Goal: Task Accomplishment & Management: Manage account settings

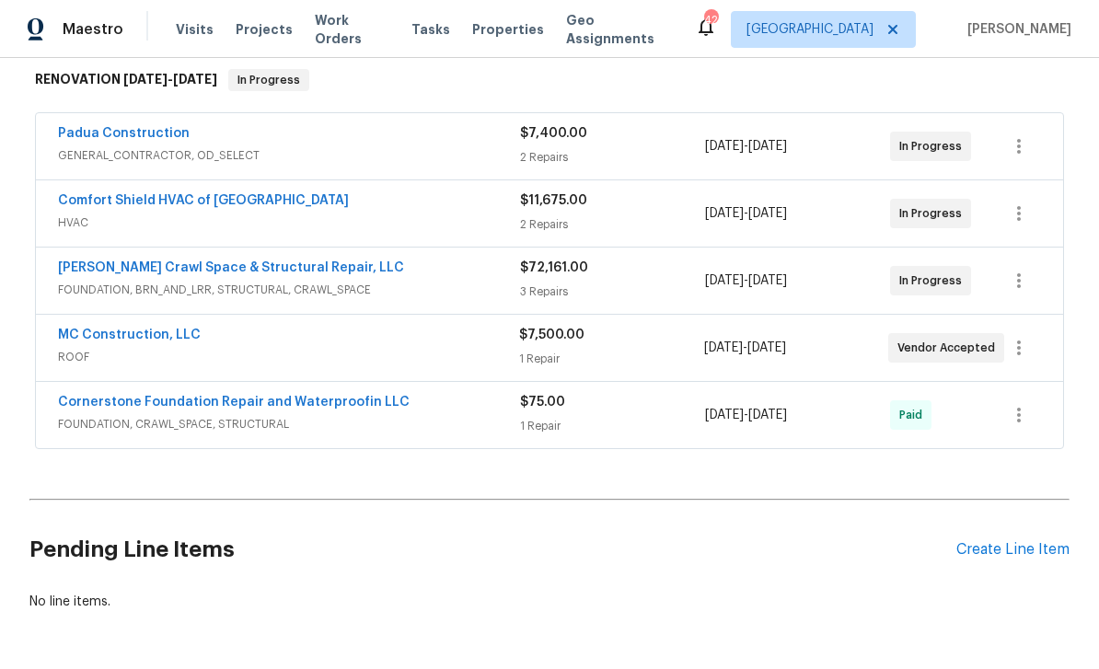
scroll to position [297, 0]
click at [189, 199] on link "Comfort Shield HVAC of [GEOGRAPHIC_DATA]" at bounding box center [203, 201] width 291 height 13
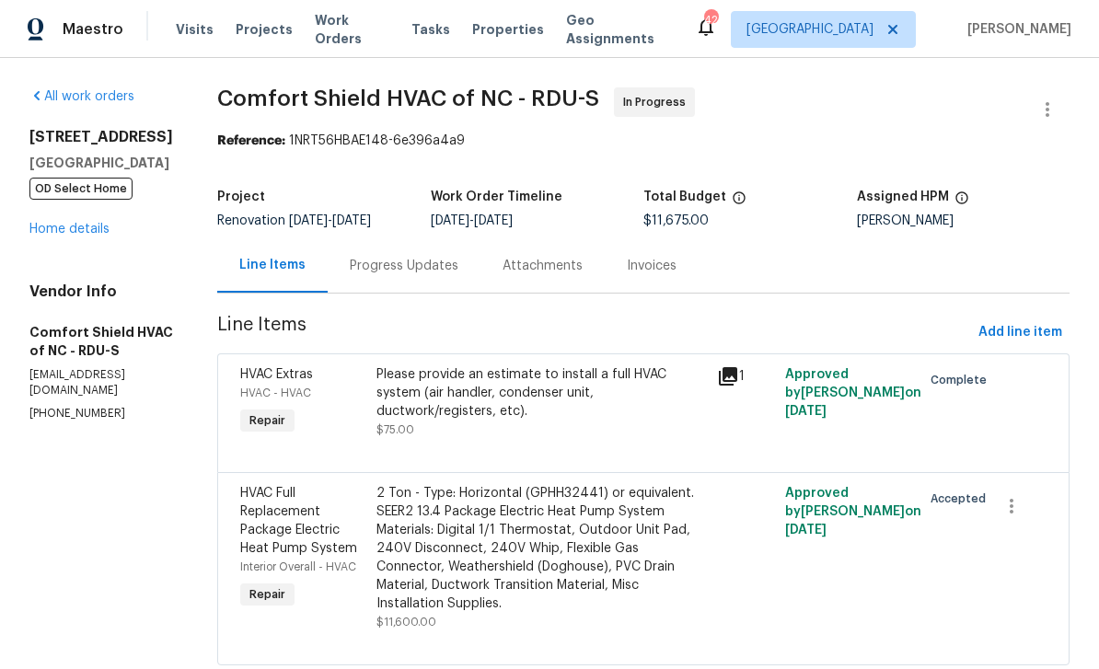
click at [459, 262] on div "Progress Updates" at bounding box center [404, 266] width 109 height 18
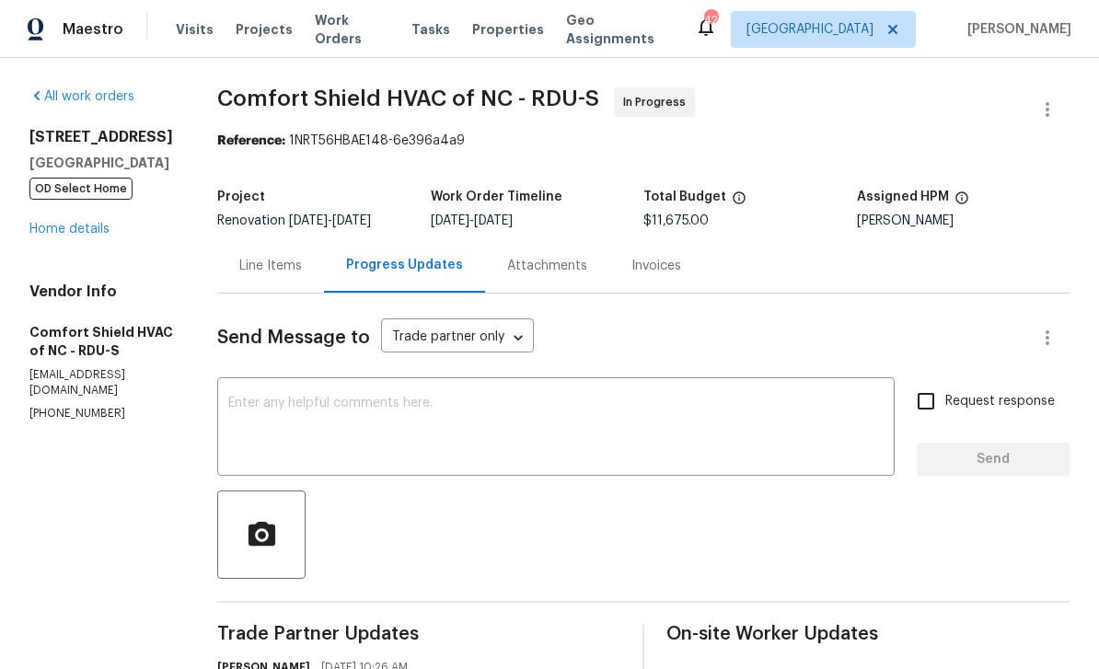
click at [609, 426] on textarea at bounding box center [556, 429] width 656 height 64
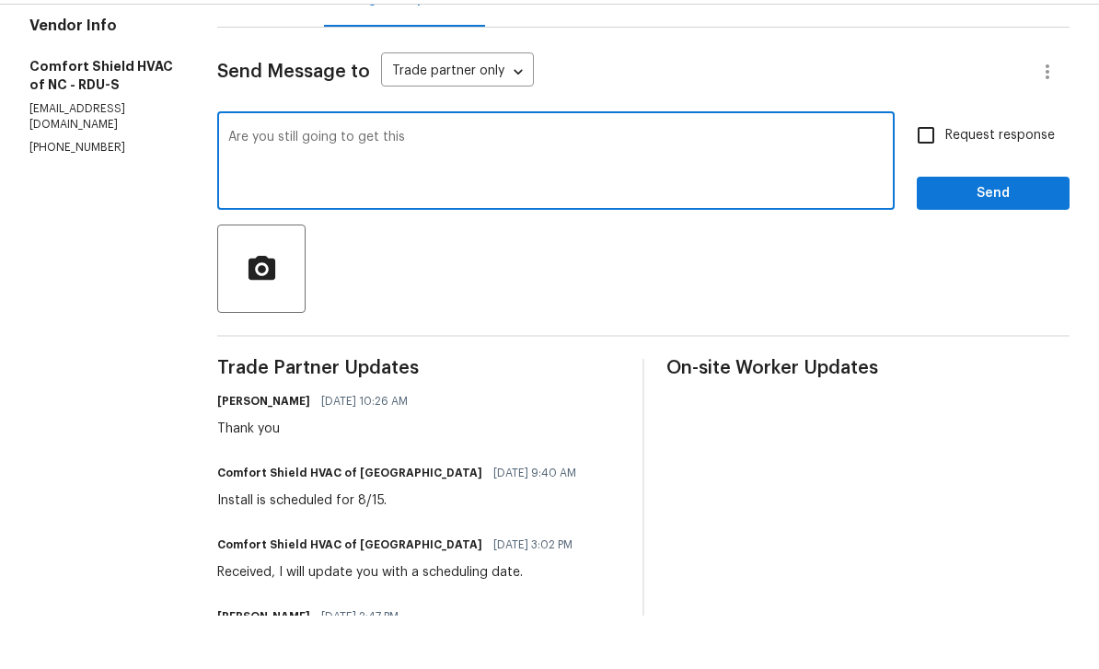
scroll to position [53, 0]
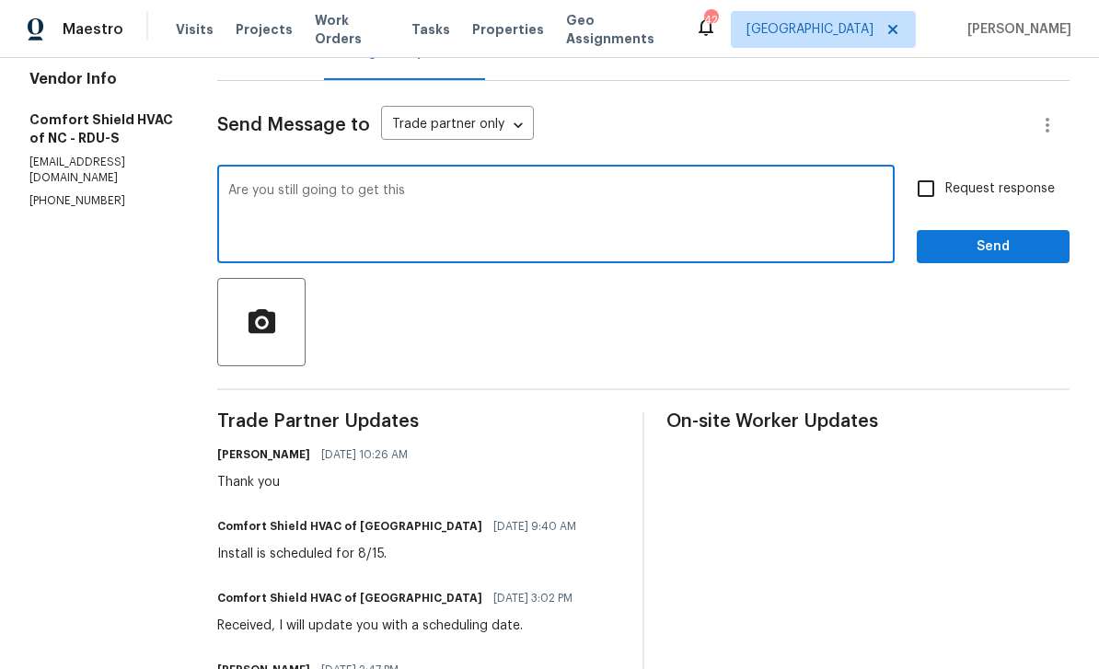
click at [548, 184] on textarea "Are you still going to get this" at bounding box center [556, 216] width 656 height 64
type textarea "Are you still going to get this started tomorrow?"
click at [914, 169] on input "Request response" at bounding box center [926, 188] width 39 height 39
checkbox input "true"
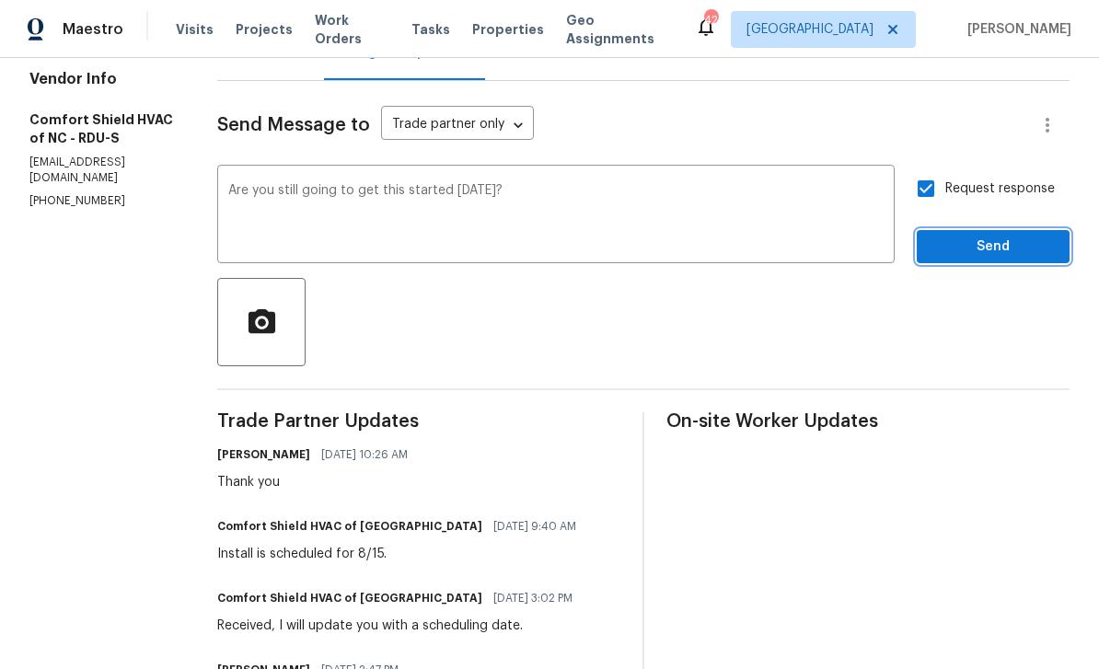
click at [952, 236] on span "Send" at bounding box center [993, 247] width 123 height 23
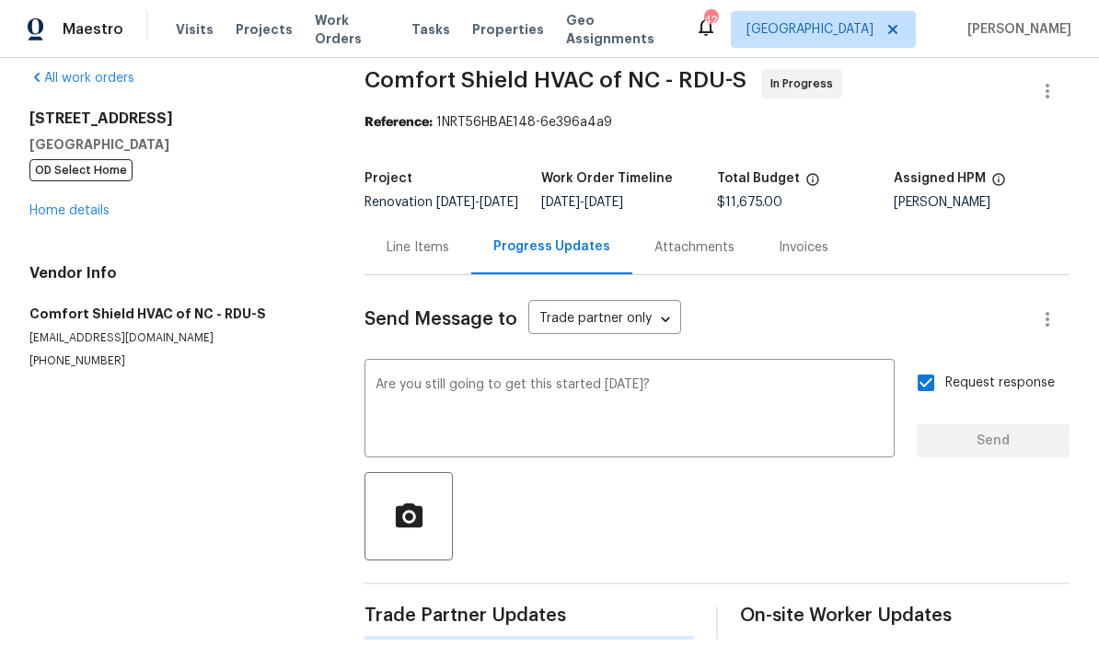
scroll to position [0, 0]
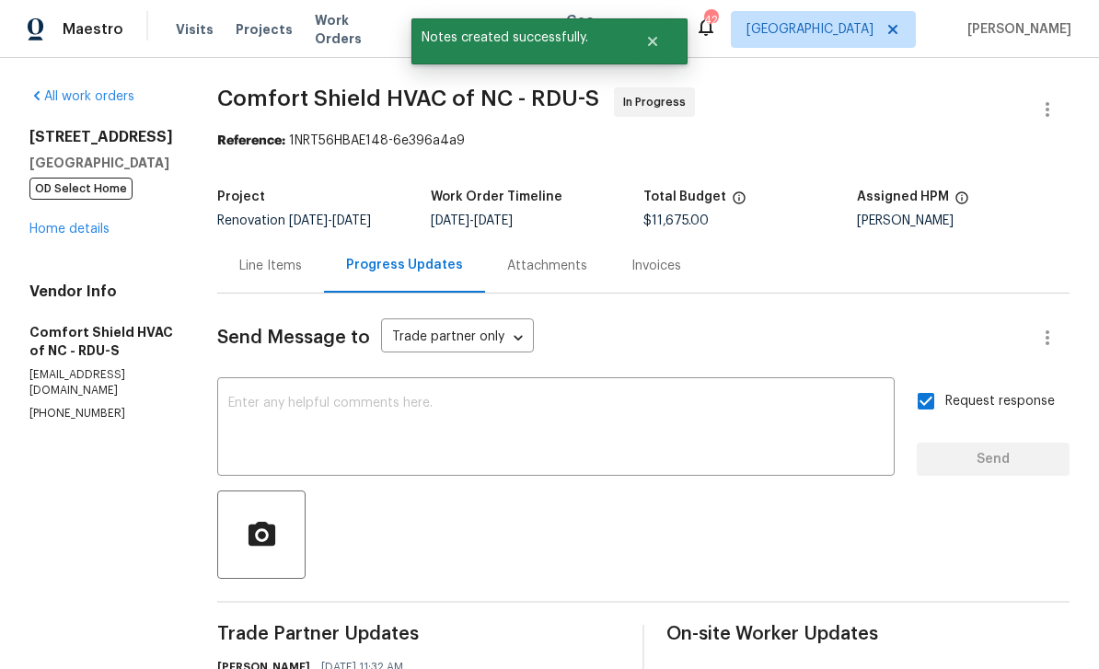
click at [66, 223] on link "Home details" at bounding box center [69, 229] width 80 height 13
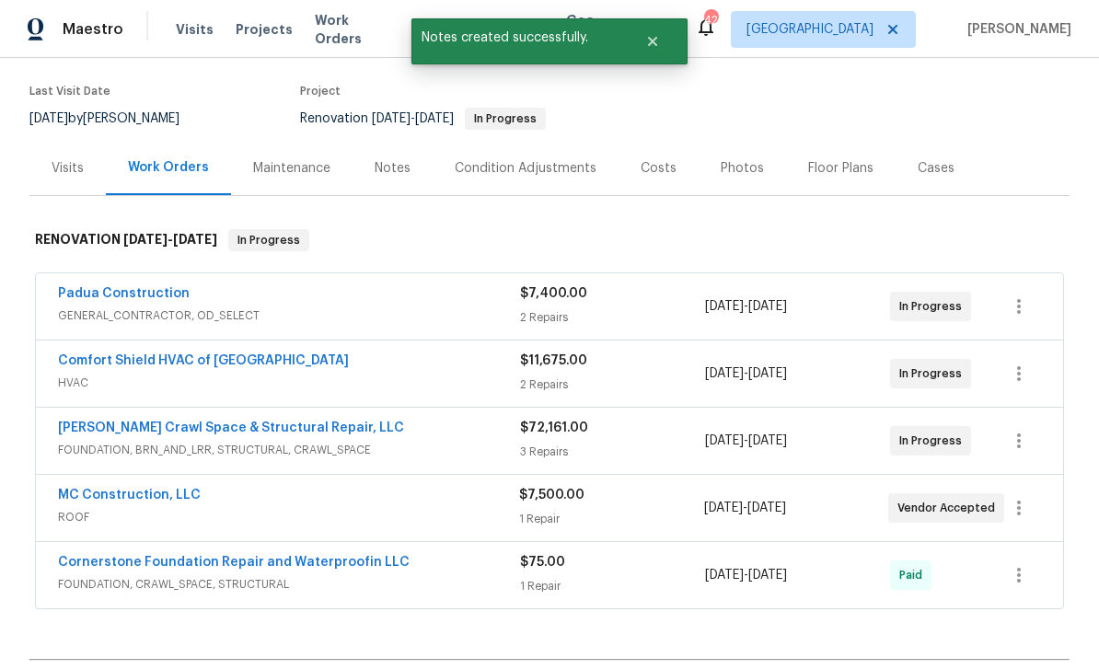
scroll to position [139, 0]
click at [156, 488] on link "MC Construction, LLC" at bounding box center [129, 494] width 143 height 13
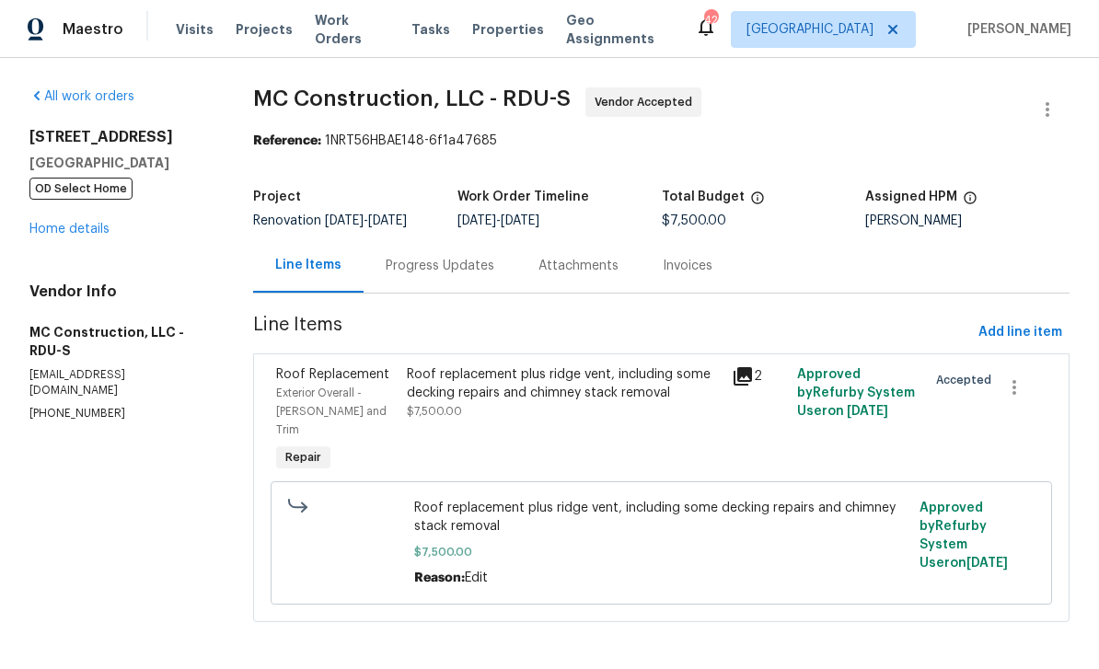
click at [459, 259] on div "Progress Updates" at bounding box center [440, 266] width 109 height 18
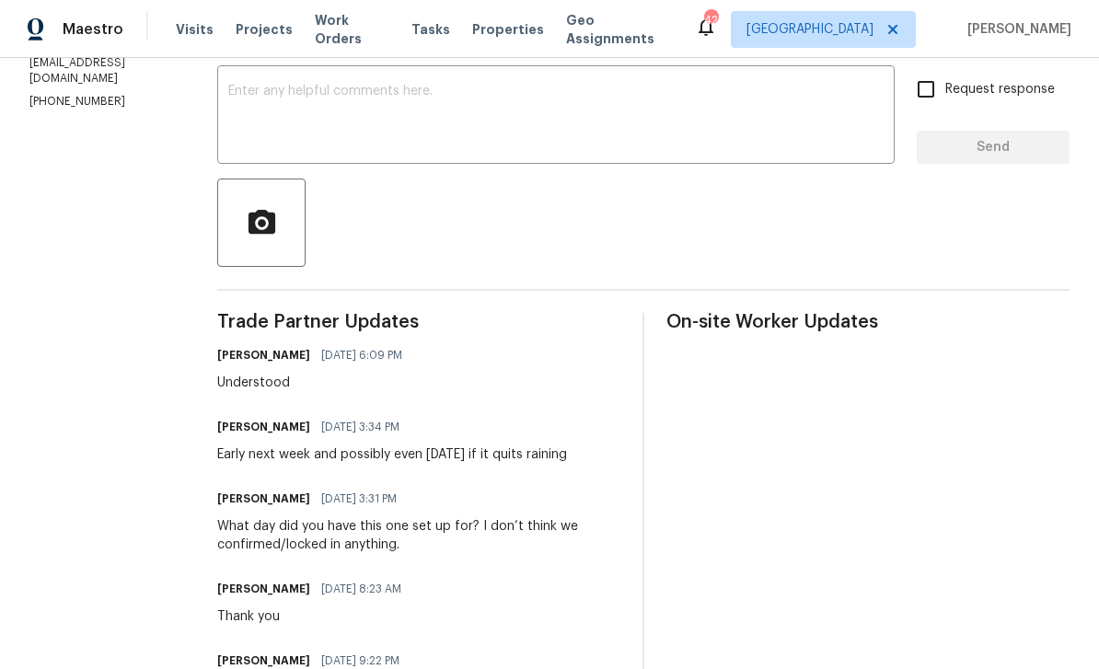
scroll to position [311, 0]
click at [500, 108] on textarea at bounding box center [556, 118] width 656 height 64
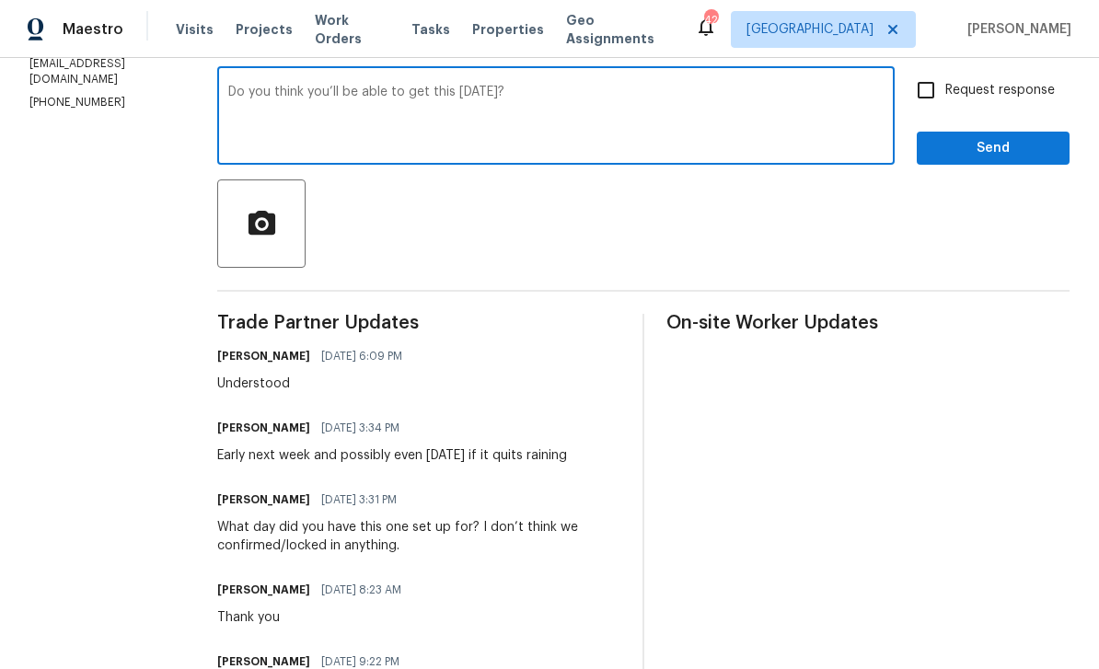
type textarea "Do you think you’ll be able to get this tomorrow?"
click at [915, 87] on input "Request response" at bounding box center [926, 90] width 39 height 39
checkbox input "true"
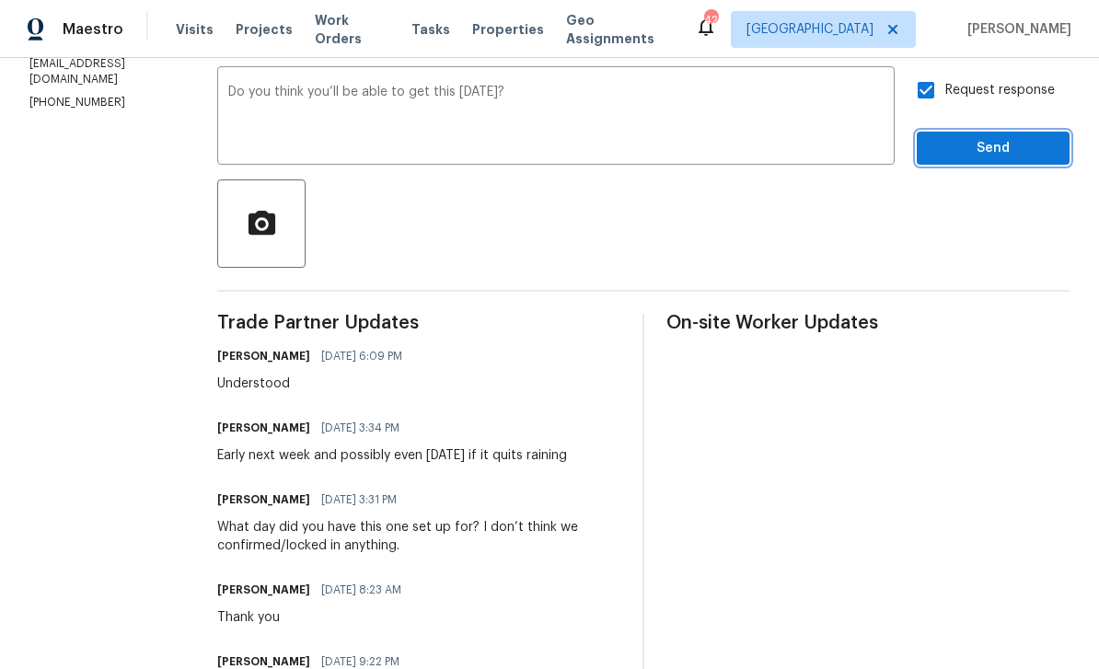
click at [949, 150] on span "Send" at bounding box center [993, 148] width 123 height 23
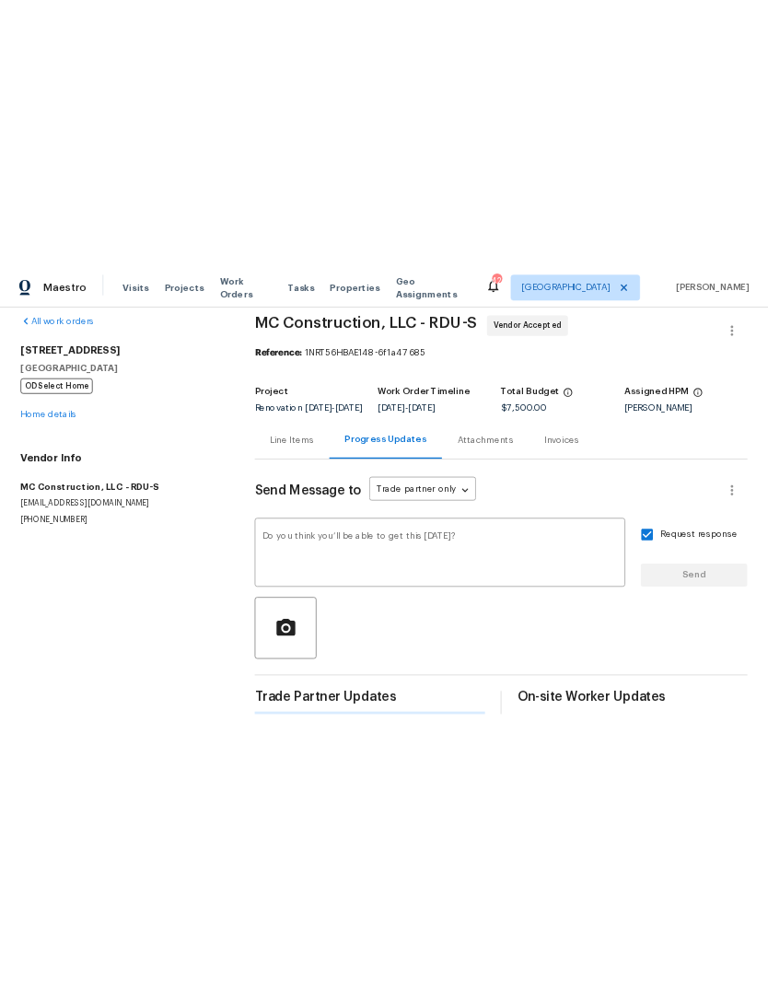
scroll to position [0, 0]
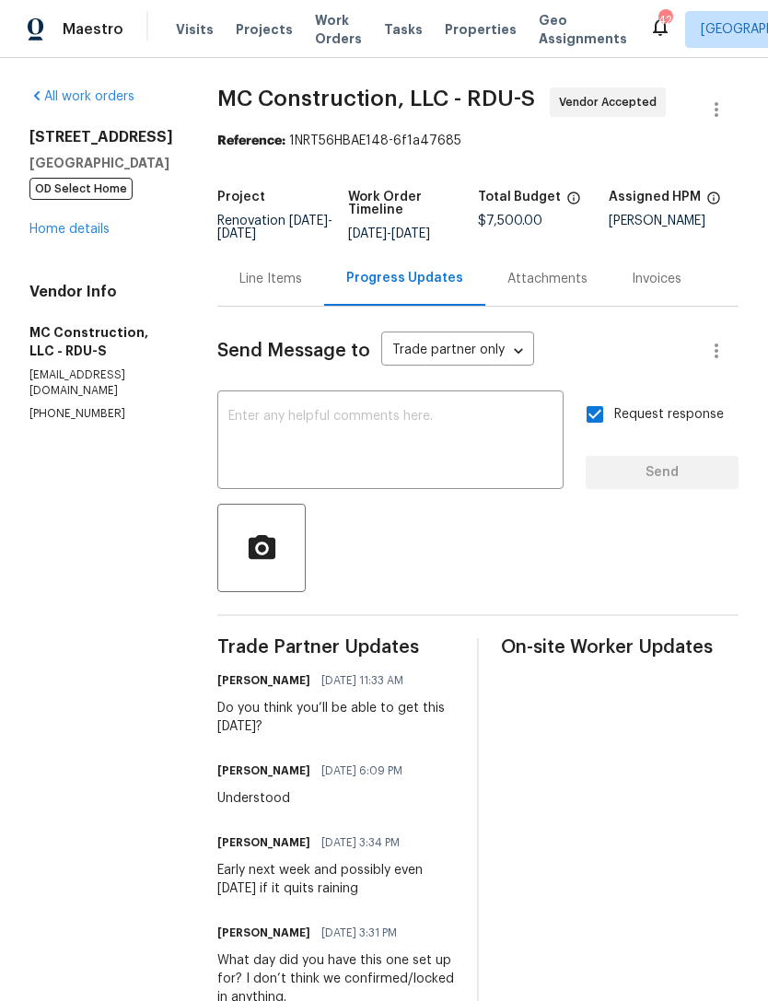
click at [89, 225] on link "Home details" at bounding box center [69, 229] width 80 height 13
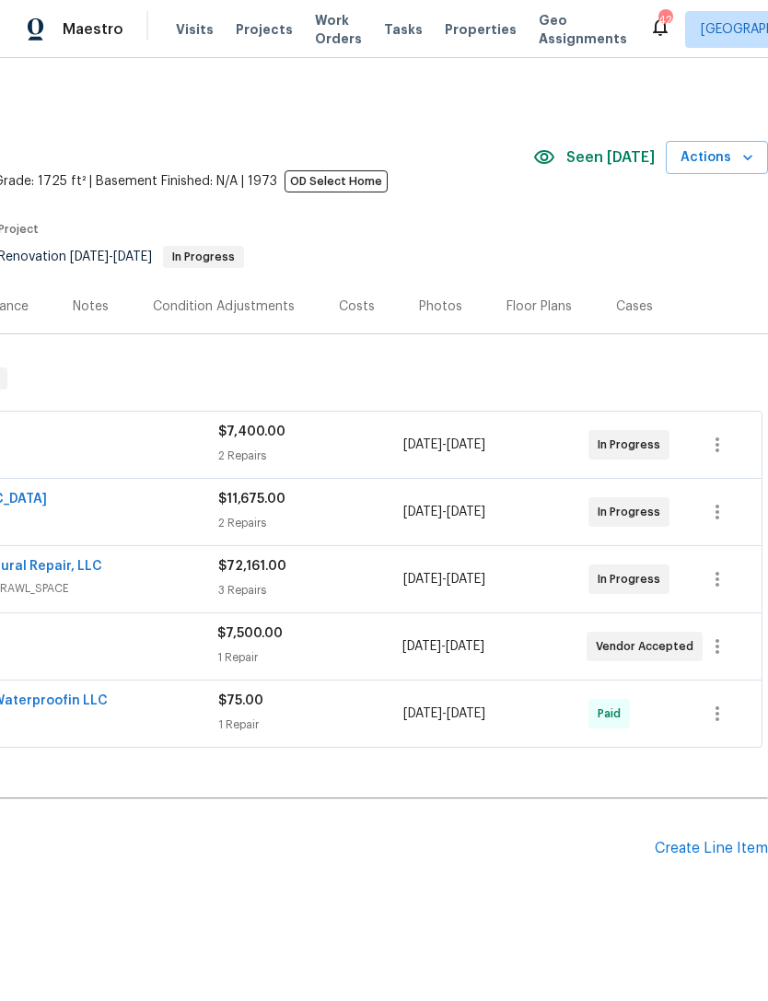
scroll to position [0, 273]
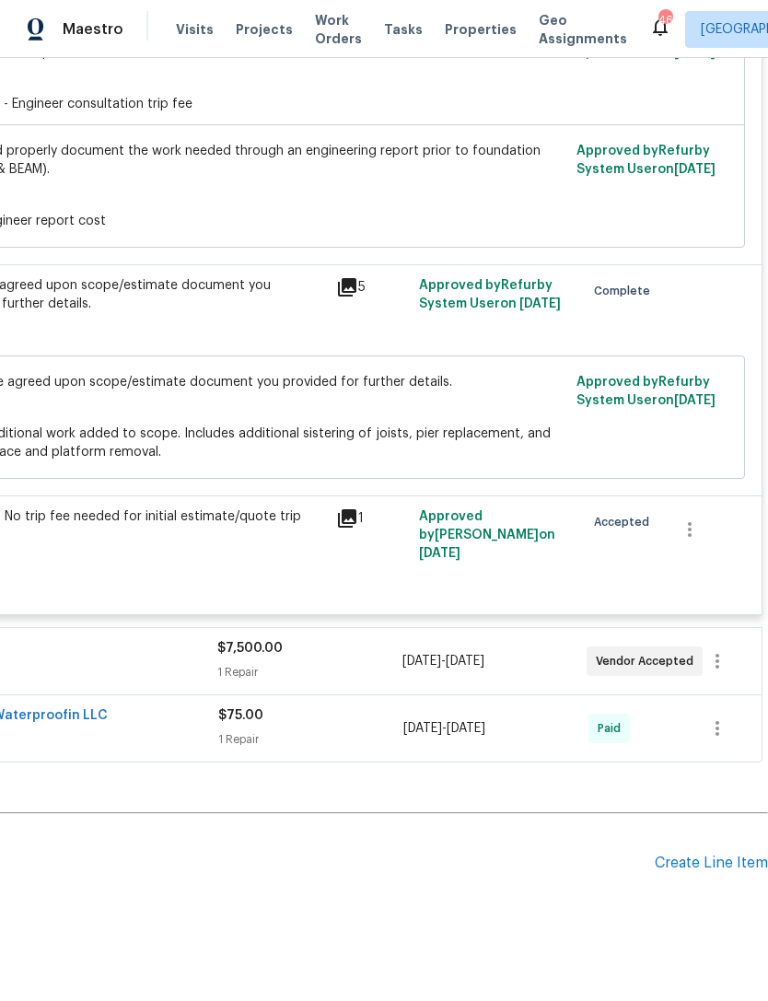
scroll to position [738, 273]
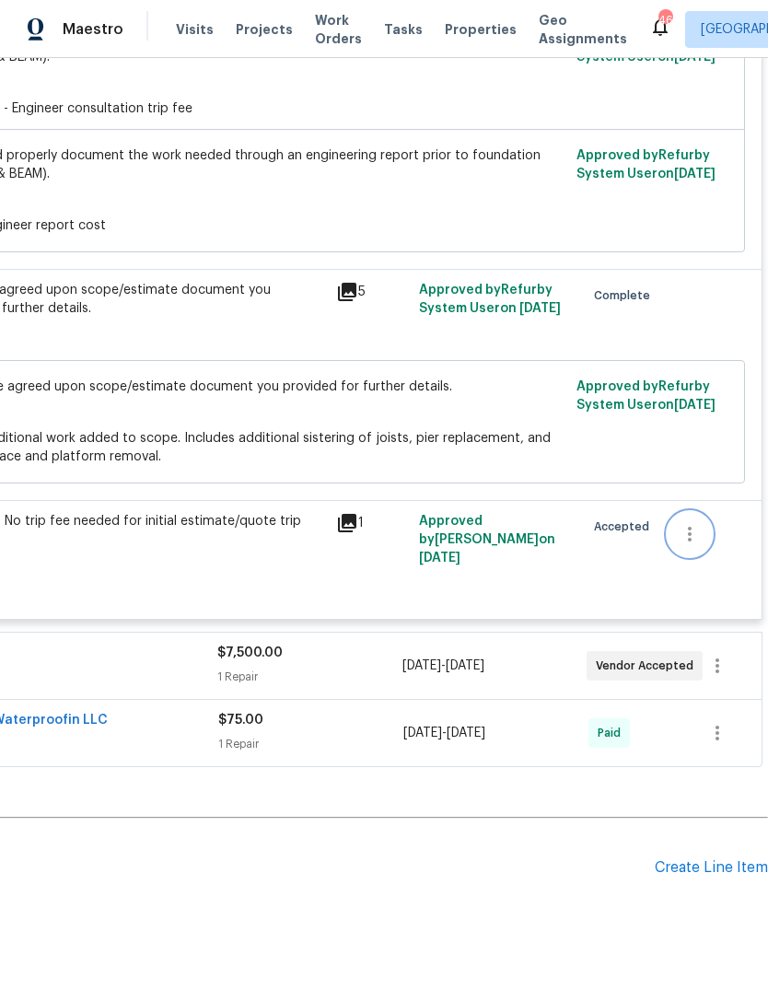
click at [687, 539] on icon "button" at bounding box center [690, 534] width 22 height 22
click at [703, 544] on li "Cancel" at bounding box center [703, 540] width 71 height 30
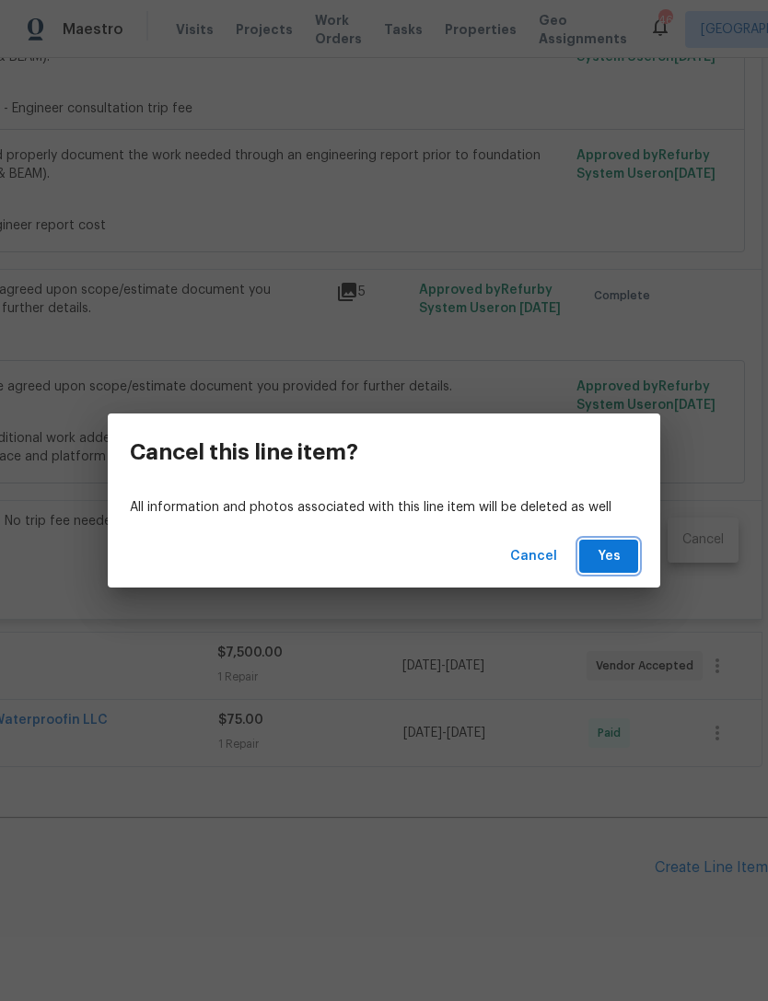
click at [604, 557] on span "Yes" at bounding box center [608, 556] width 29 height 23
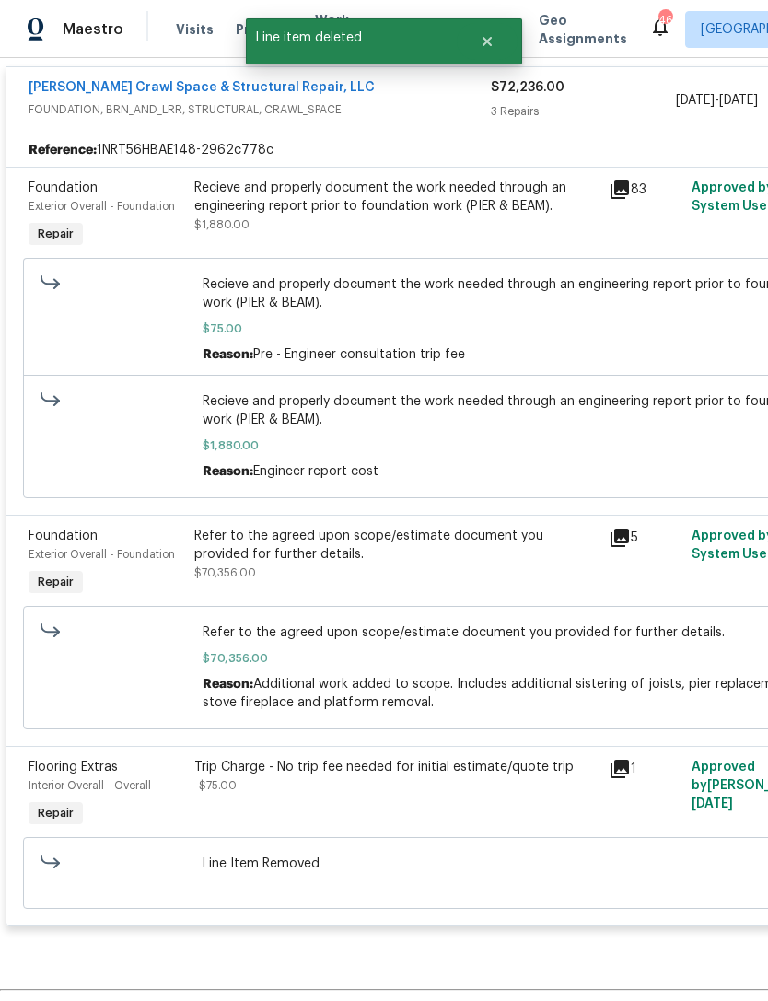
scroll to position [626, 0]
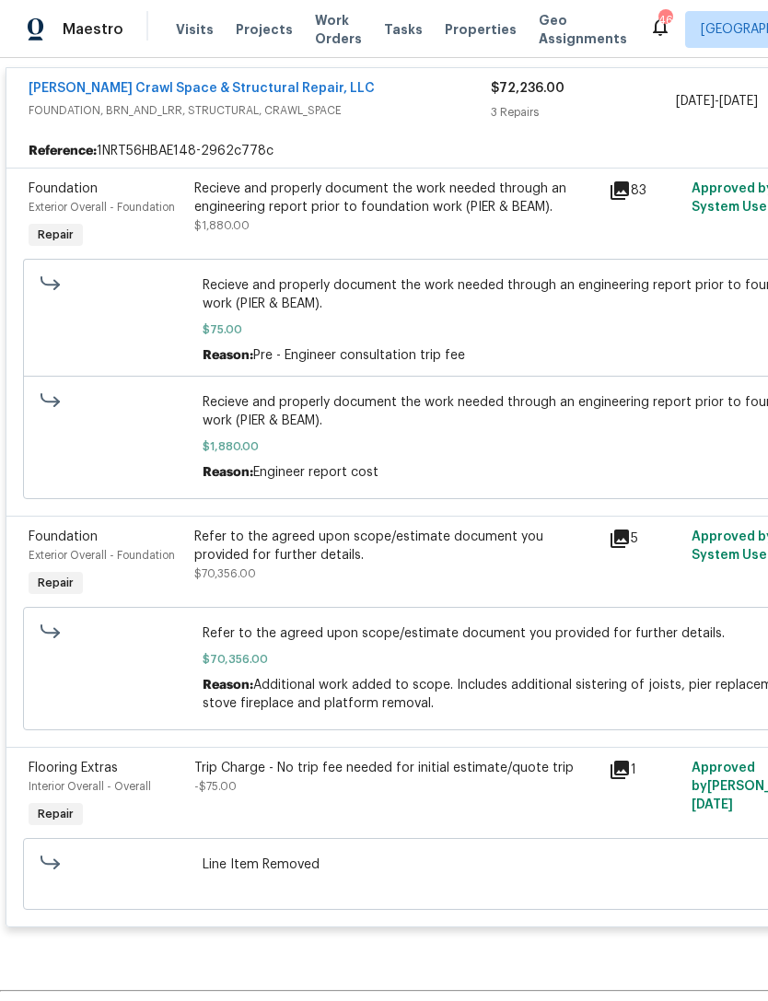
click at [421, 200] on div "Recieve and properly document the work needed through an engineering report pri…" at bounding box center [395, 198] width 403 height 37
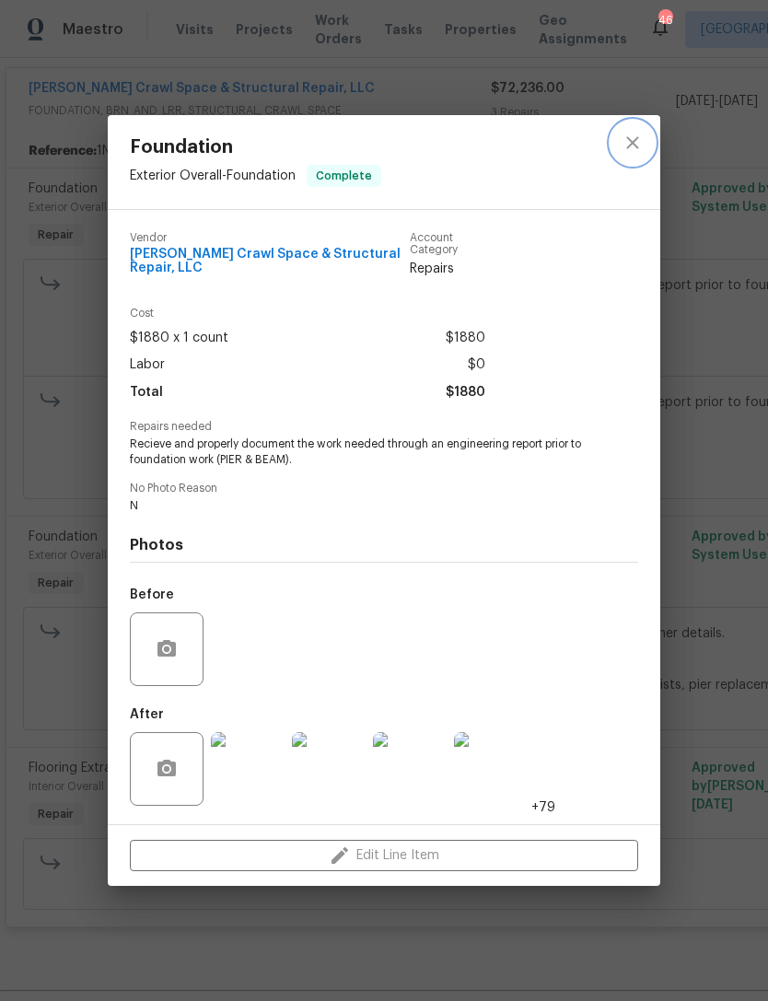
click at [624, 136] on icon "close" at bounding box center [633, 143] width 22 height 22
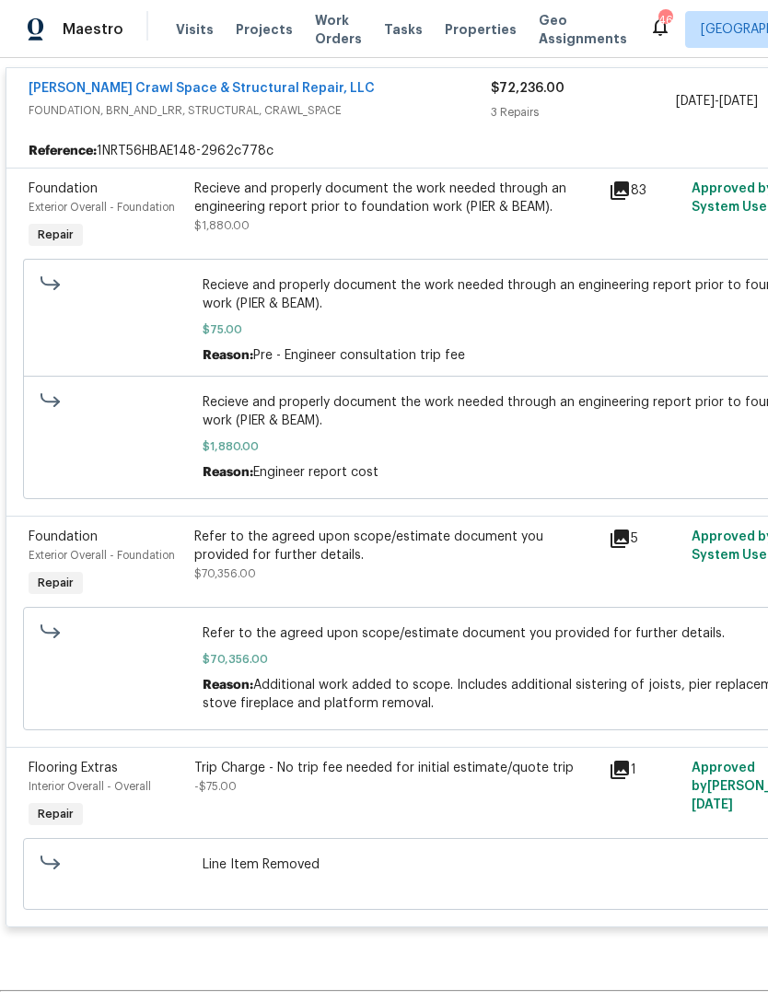
click at [414, 94] on div "[PERSON_NAME] Crawl Space & Structural Repair, LLC" at bounding box center [260, 90] width 462 height 22
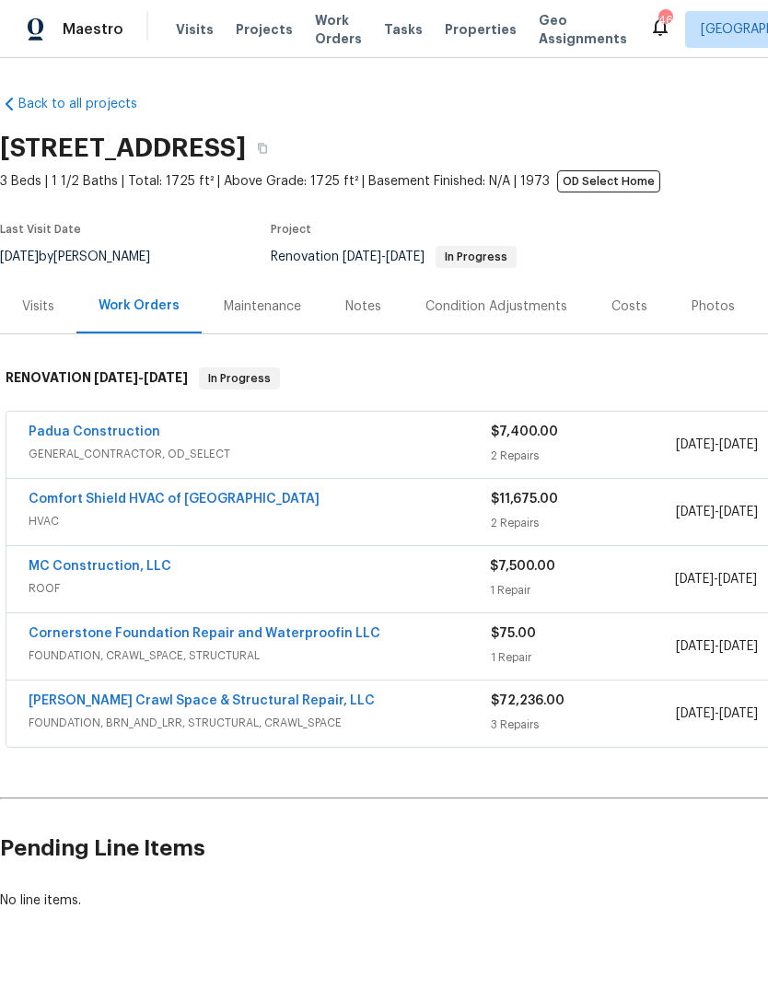
scroll to position [0, 0]
click at [127, 430] on link "Padua Construction" at bounding box center [95, 431] width 132 height 13
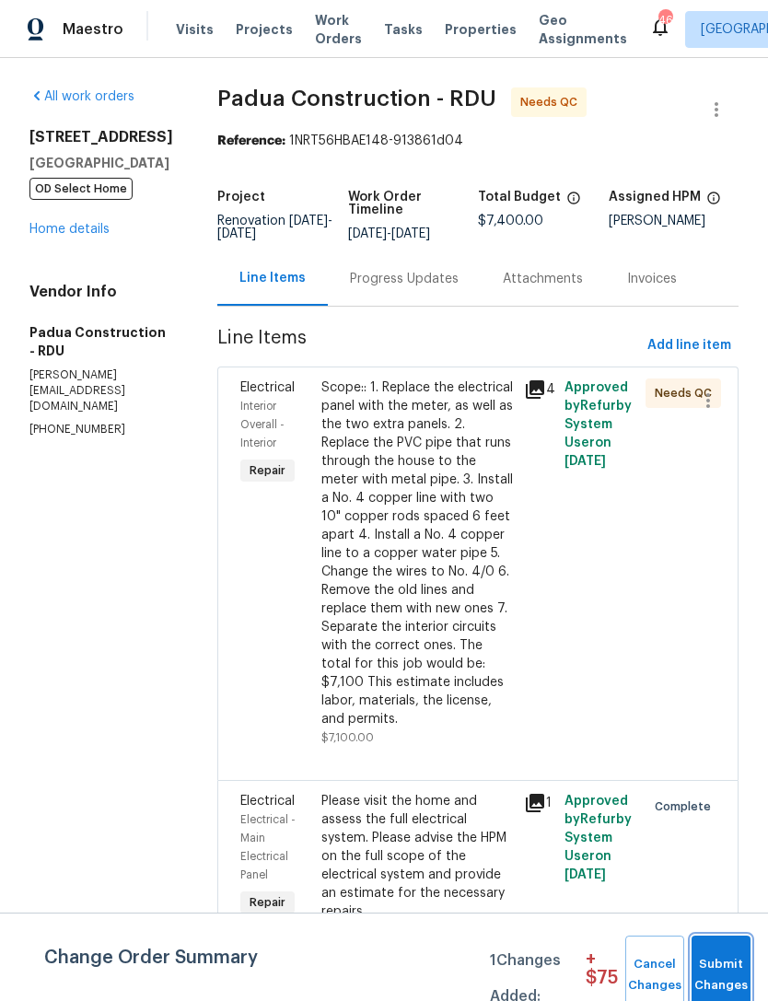
click at [724, 984] on span "Submit Changes" at bounding box center [721, 975] width 41 height 42
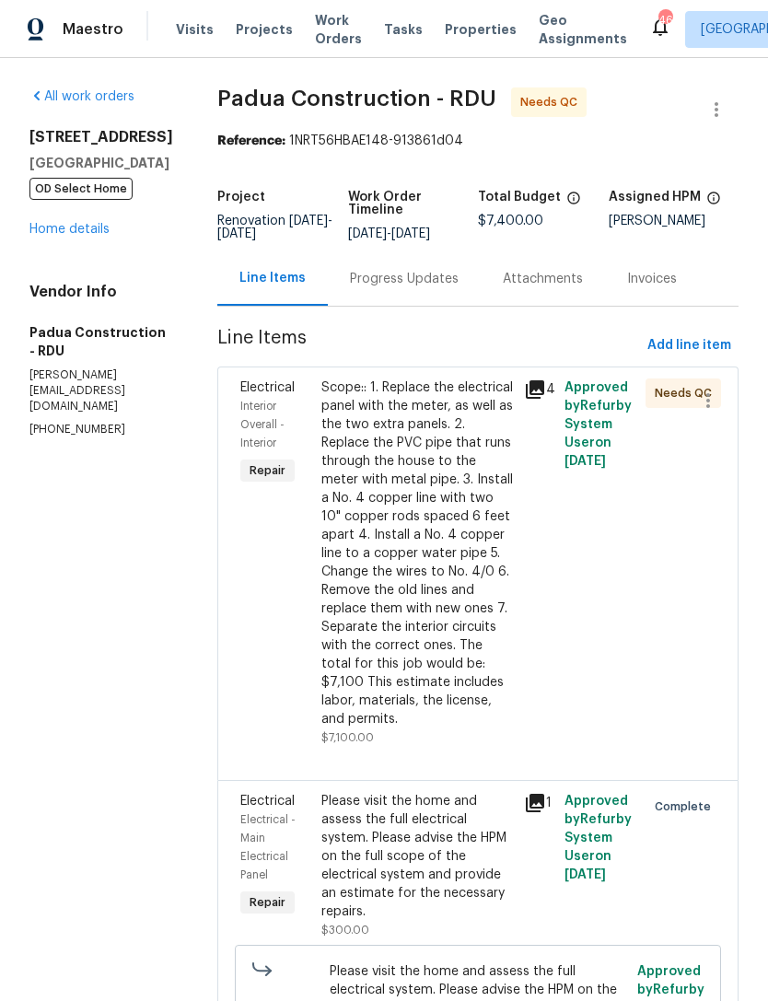
click at [401, 557] on div "Scope:: 1. Replace the electrical panel with the meter, as well as the two extr…" at bounding box center [417, 553] width 192 height 350
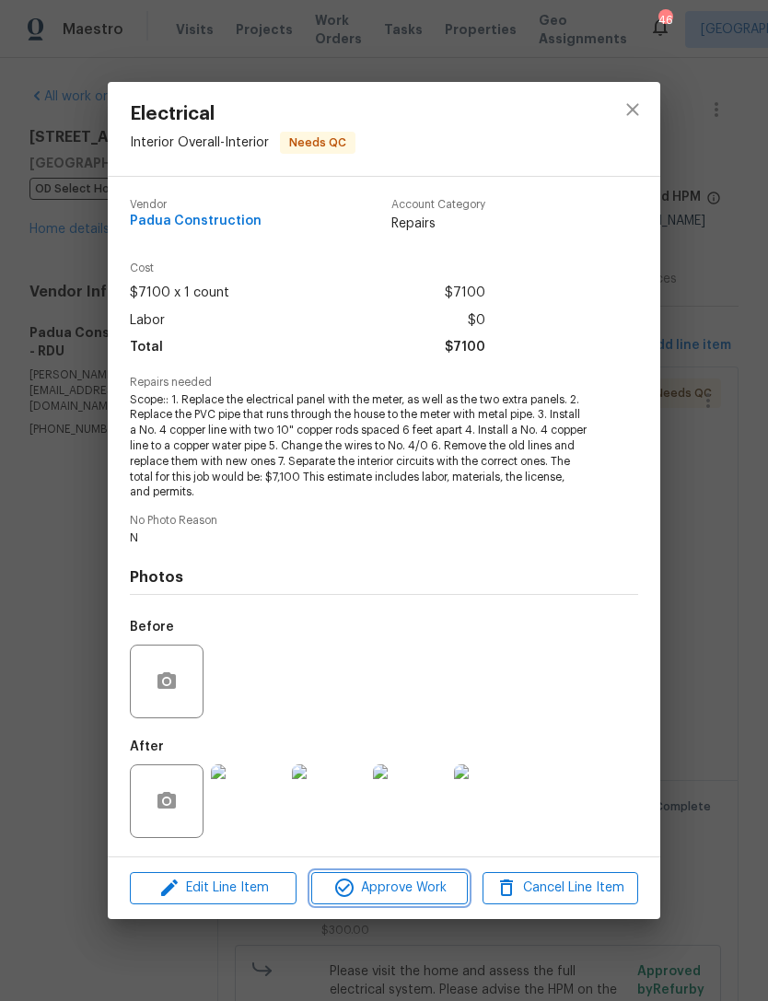
click at [433, 889] on span "Approve Work" at bounding box center [389, 888] width 145 height 23
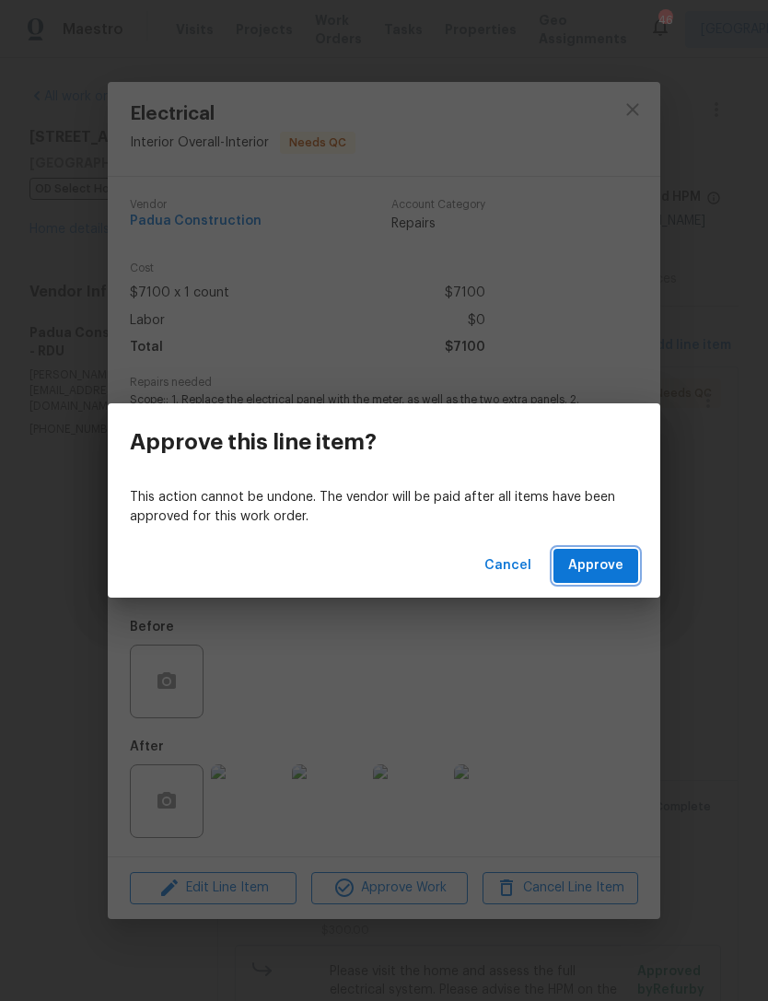
click at [610, 572] on span "Approve" at bounding box center [595, 565] width 55 height 23
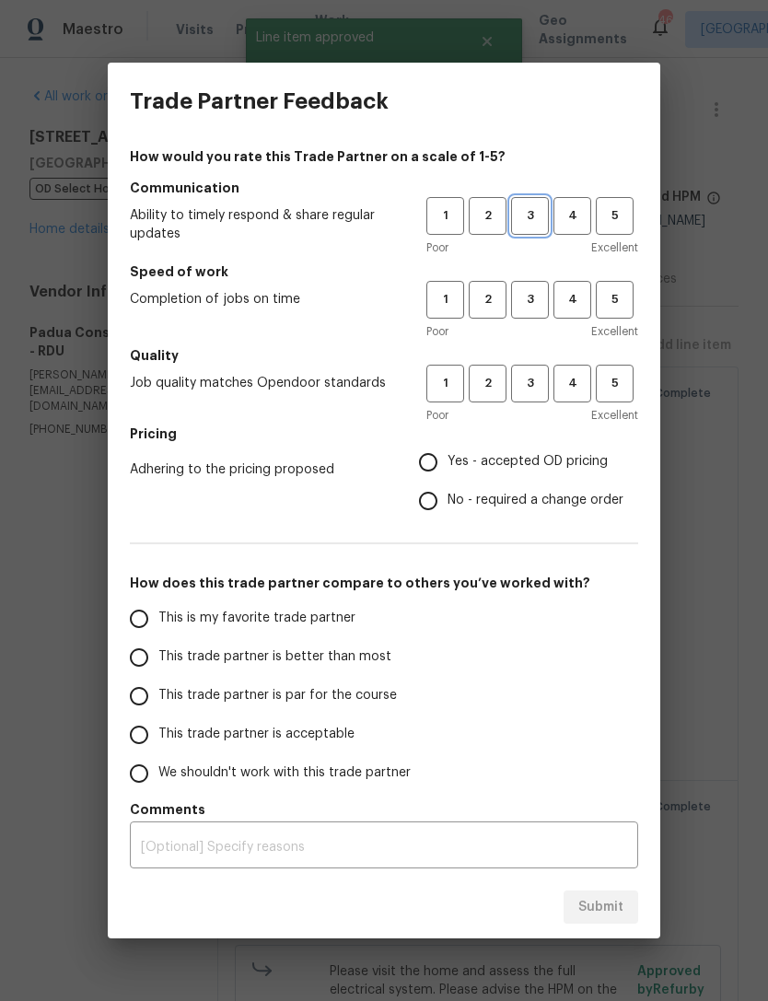
click at [534, 210] on span "3" at bounding box center [530, 215] width 34 height 21
click at [540, 297] on span "3" at bounding box center [530, 299] width 34 height 21
click at [542, 382] on span "3" at bounding box center [530, 383] width 34 height 21
click at [493, 456] on span "Yes - accepted OD pricing" at bounding box center [528, 461] width 160 height 19
click at [448, 456] on input "Yes - accepted OD pricing" at bounding box center [428, 462] width 39 height 39
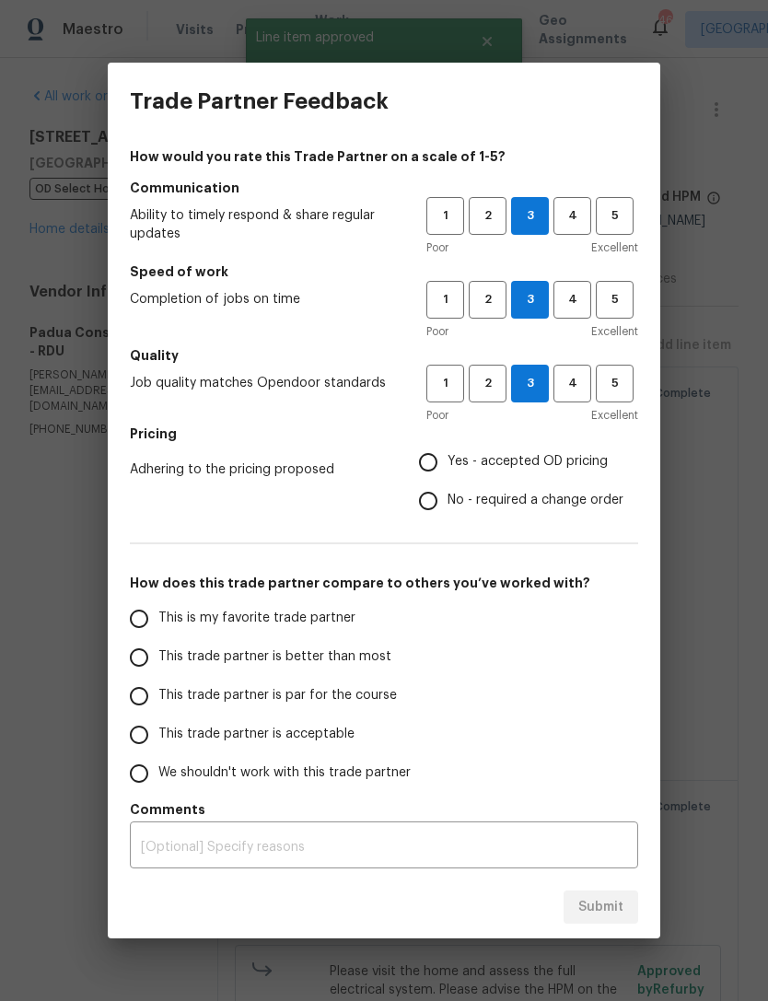
radio input "true"
click at [288, 736] on span "This trade partner is acceptable" at bounding box center [256, 734] width 196 height 19
click at [158, 736] on input "This trade partner is acceptable" at bounding box center [139, 734] width 39 height 39
click at [604, 920] on button "Submit" at bounding box center [601, 907] width 75 height 34
radio input "true"
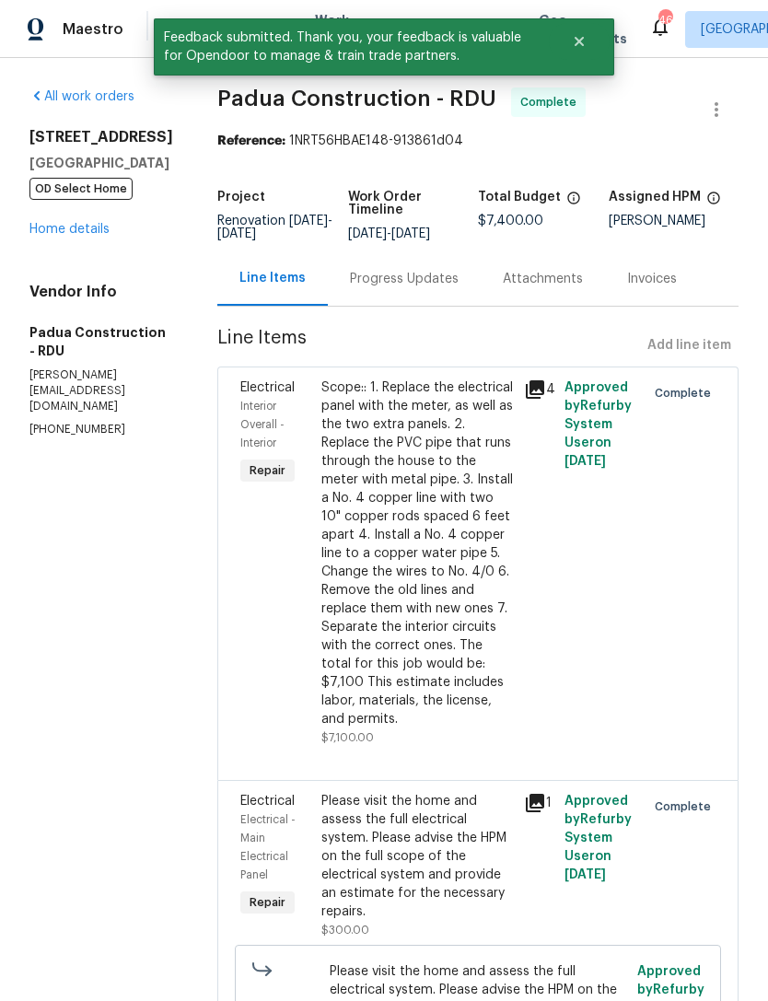
click at [87, 236] on link "Home details" at bounding box center [69, 229] width 80 height 13
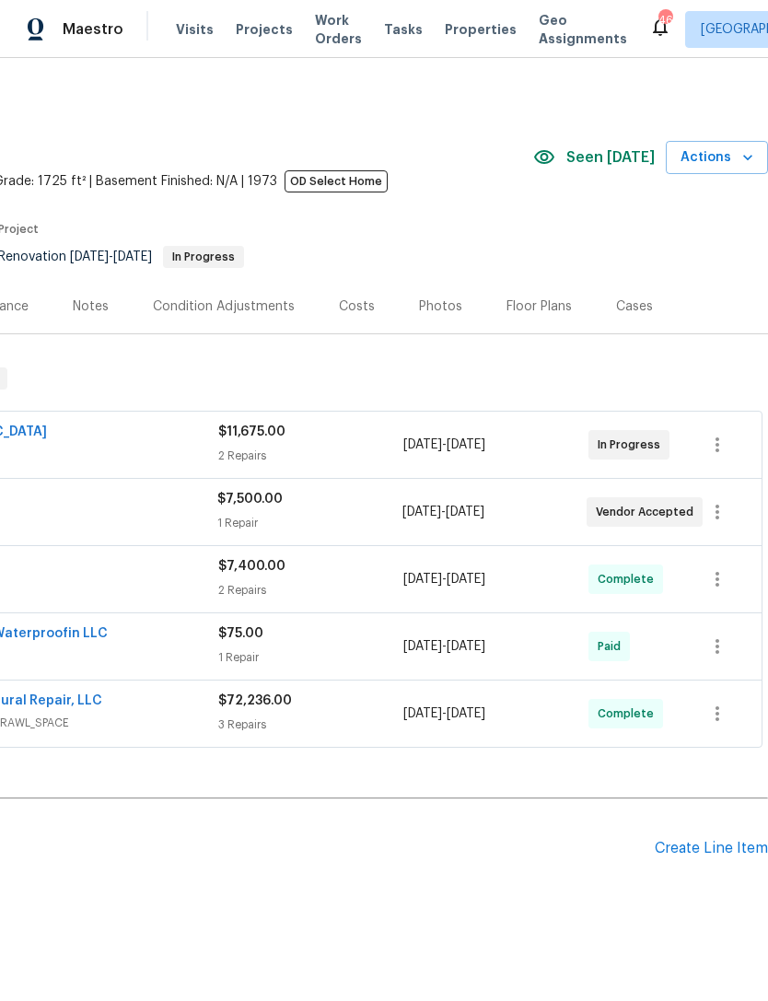
scroll to position [0, 273]
click at [87, 307] on div "Notes" at bounding box center [91, 306] width 36 height 18
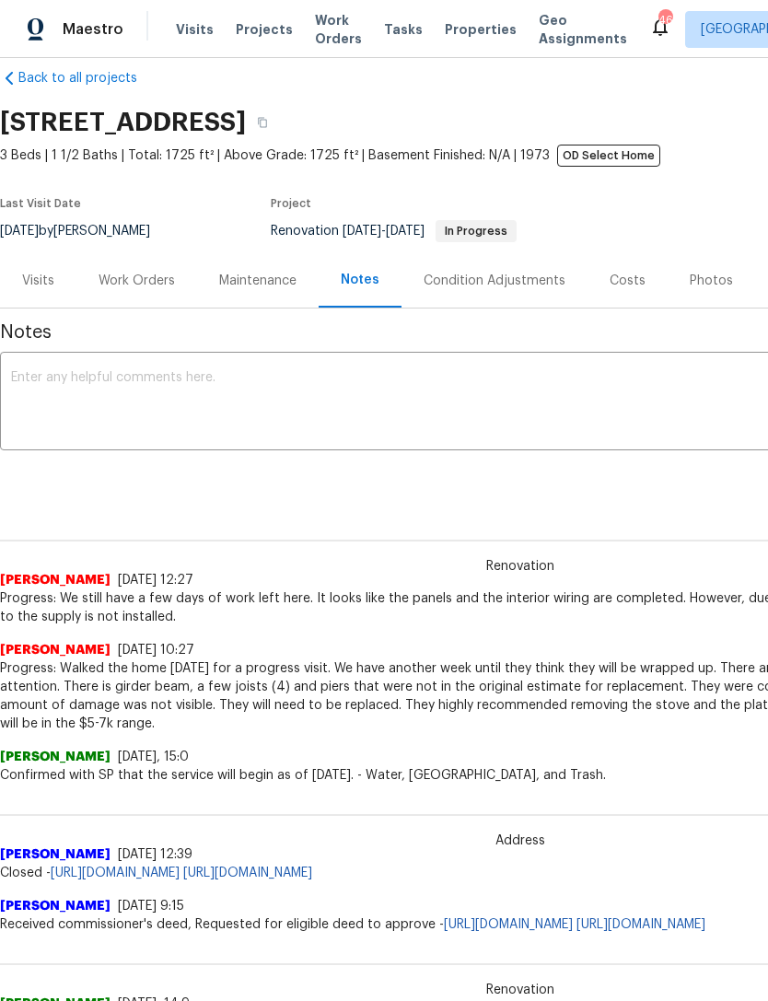
scroll to position [26, 0]
click at [240, 406] on textarea at bounding box center [520, 403] width 1018 height 64
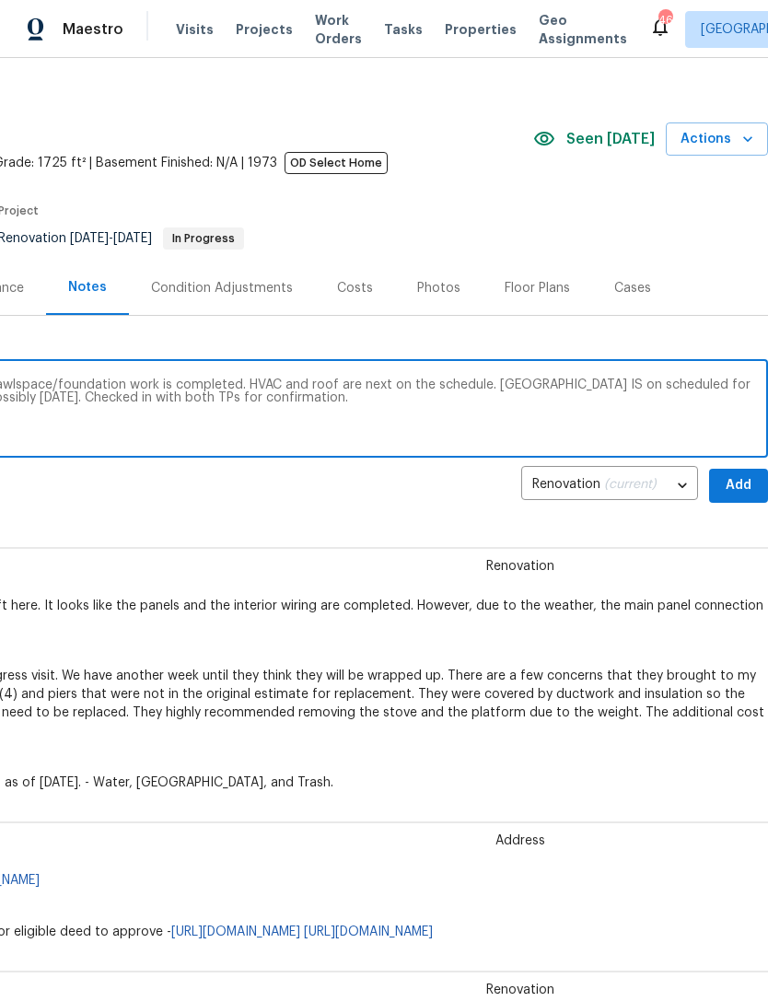
scroll to position [17, 273]
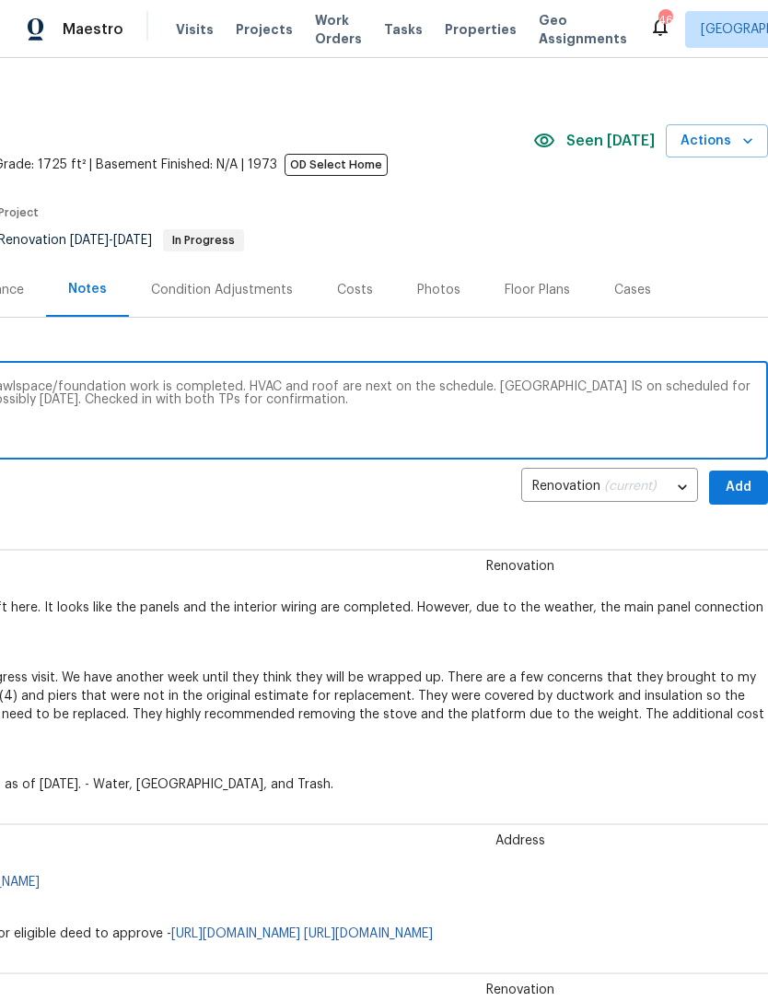
type textarea "Progress: Electric is up and operational. Crawlspace/foundation work is complet…"
click at [743, 479] on span "Add" at bounding box center [738, 487] width 29 height 23
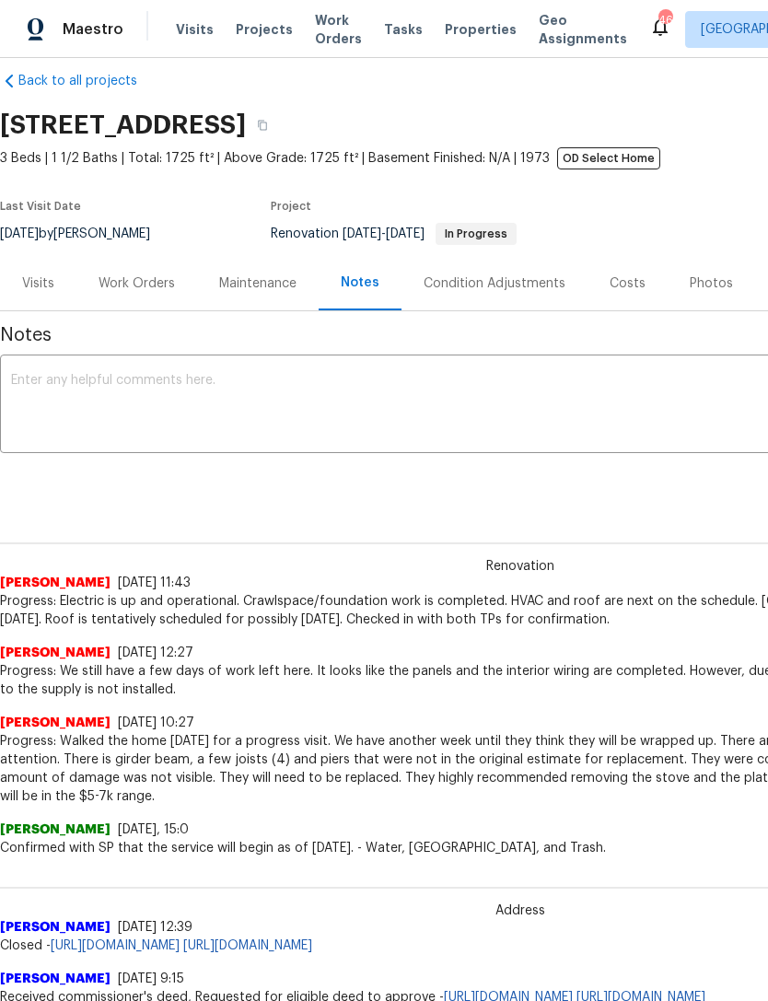
scroll to position [23, 0]
click at [138, 285] on div "Work Orders" at bounding box center [137, 283] width 76 height 18
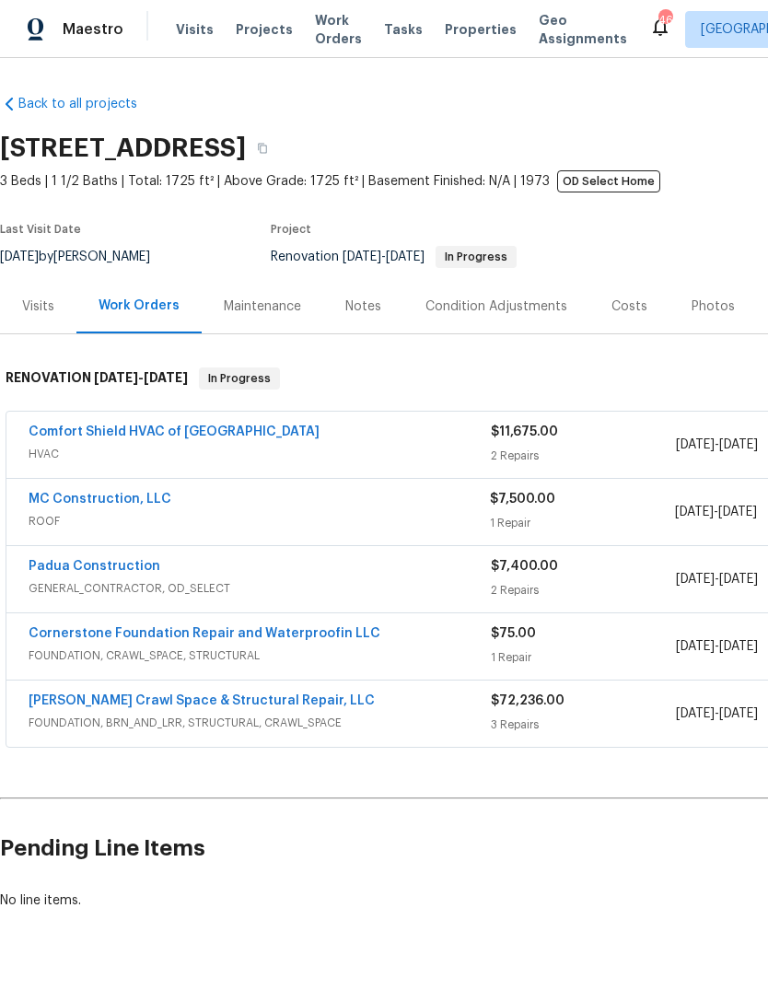
click at [640, 295] on div "Costs" at bounding box center [629, 306] width 80 height 54
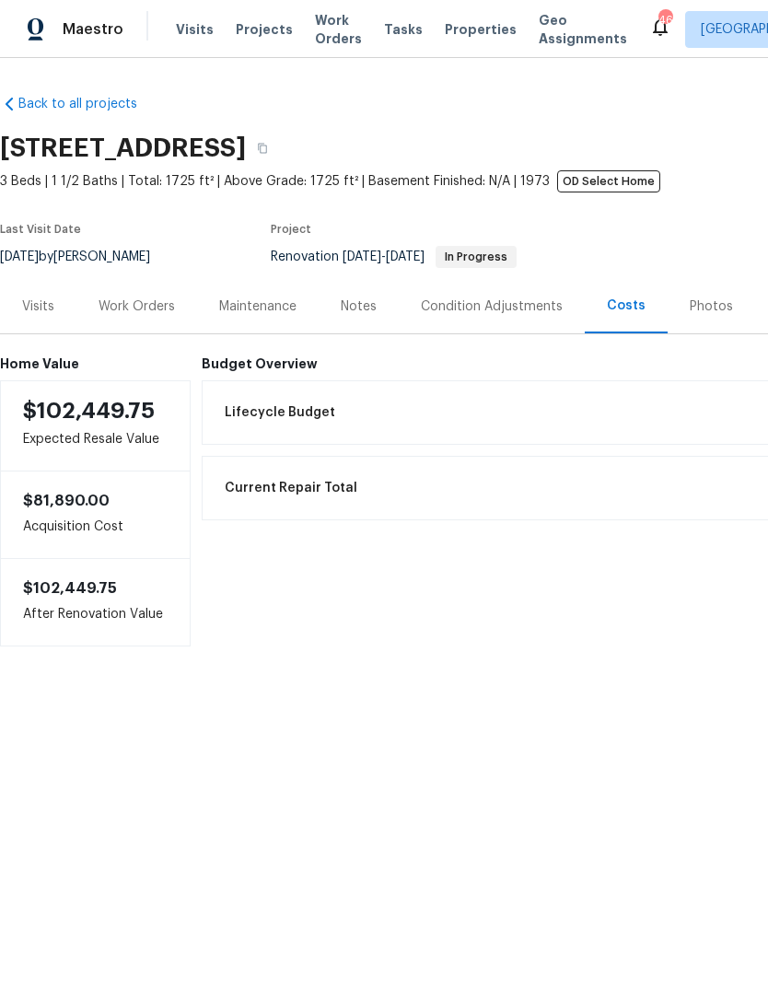
click at [143, 303] on div "Work Orders" at bounding box center [137, 306] width 76 height 18
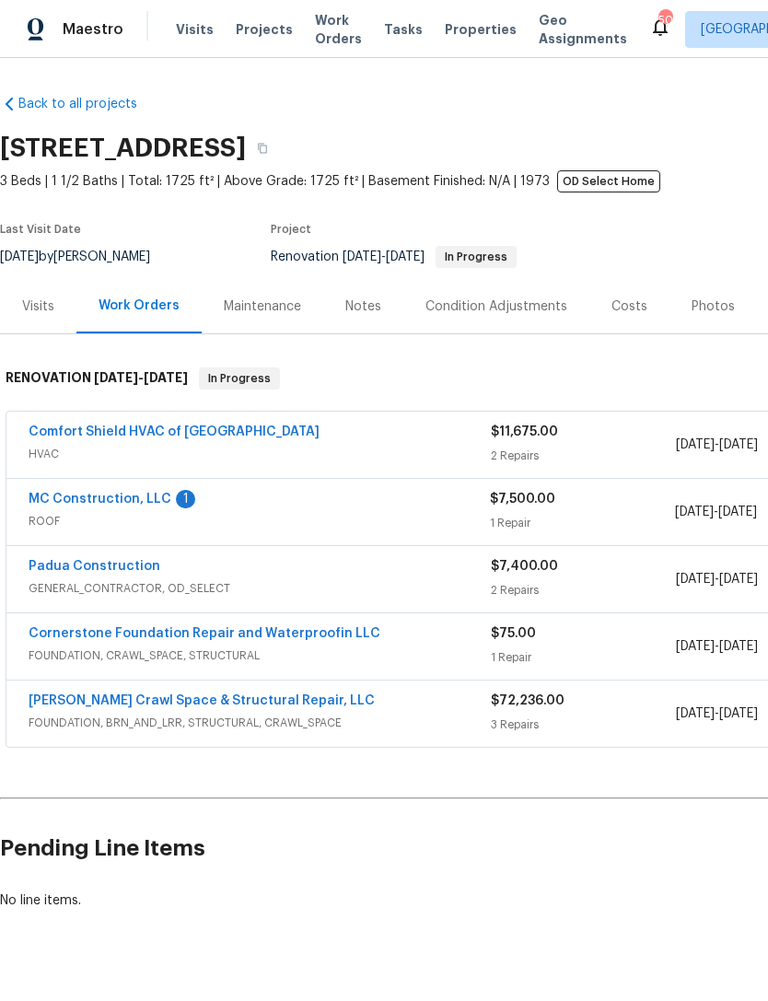
click at [153, 506] on link "MC Construction, LLC" at bounding box center [100, 499] width 143 height 13
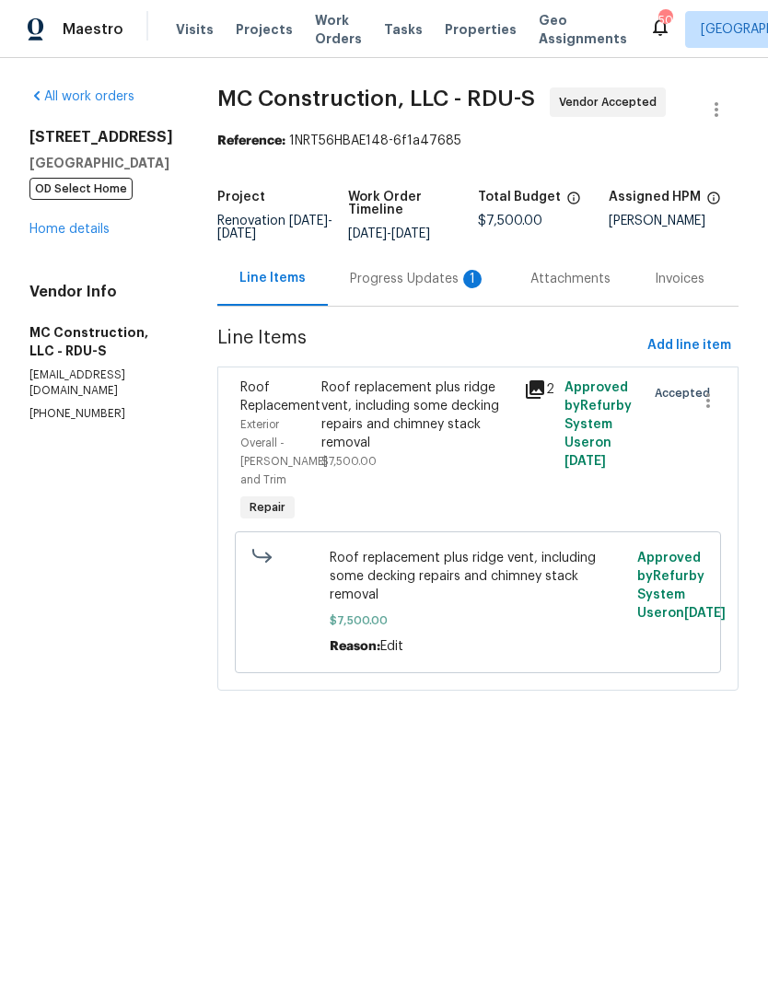
click at [418, 280] on div "Progress Updates 1" at bounding box center [418, 279] width 136 height 18
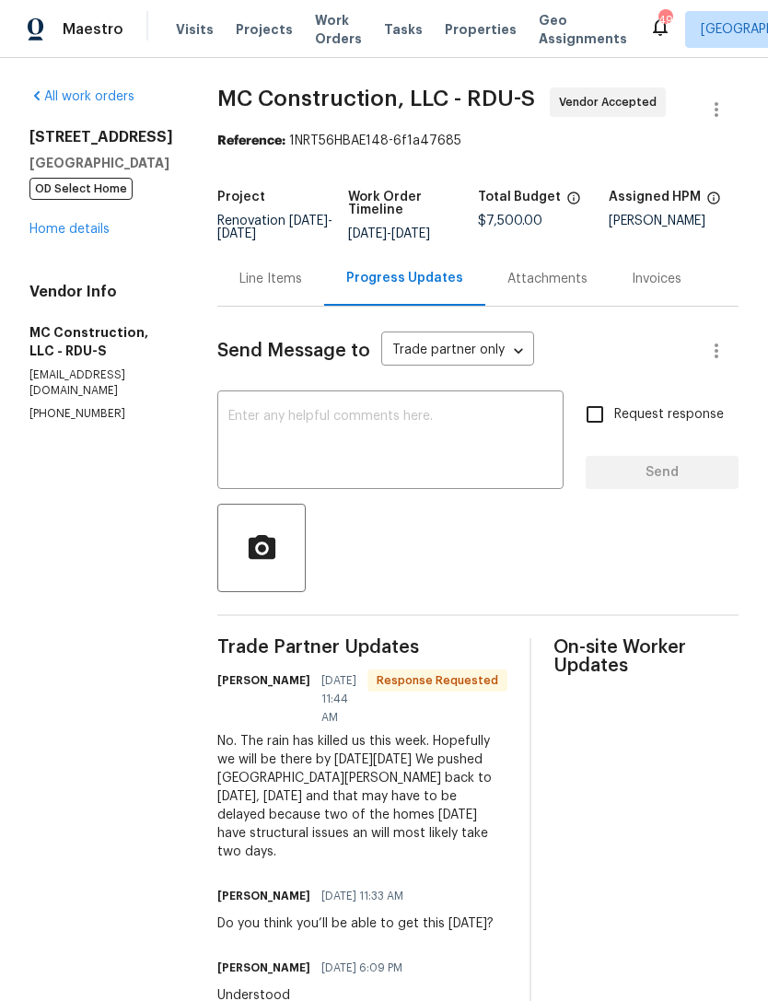
click at [414, 438] on textarea at bounding box center [390, 442] width 324 height 64
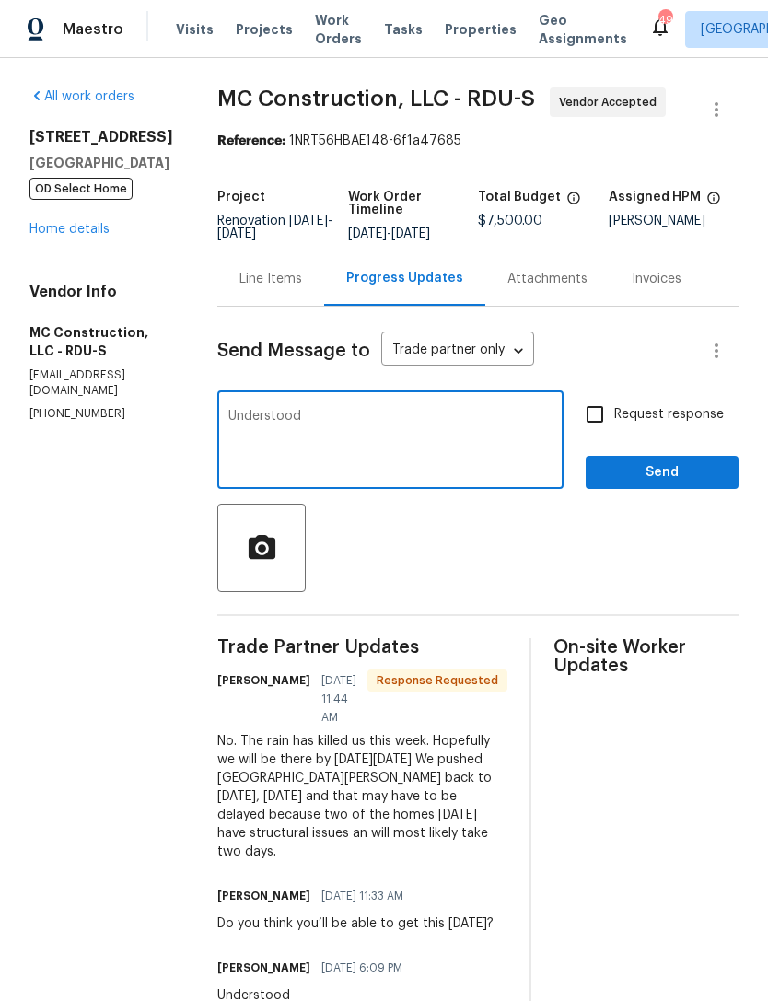
type textarea "Understood"
click at [678, 472] on span "Send" at bounding box center [661, 472] width 123 height 23
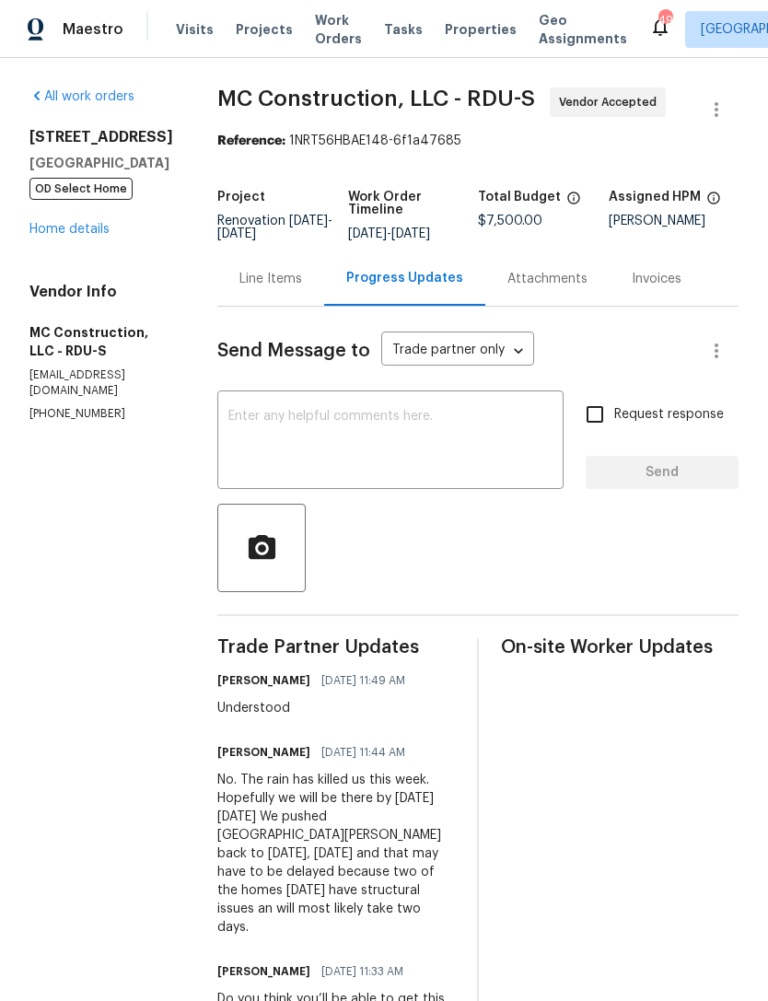
click at [86, 227] on link "Home details" at bounding box center [69, 229] width 80 height 13
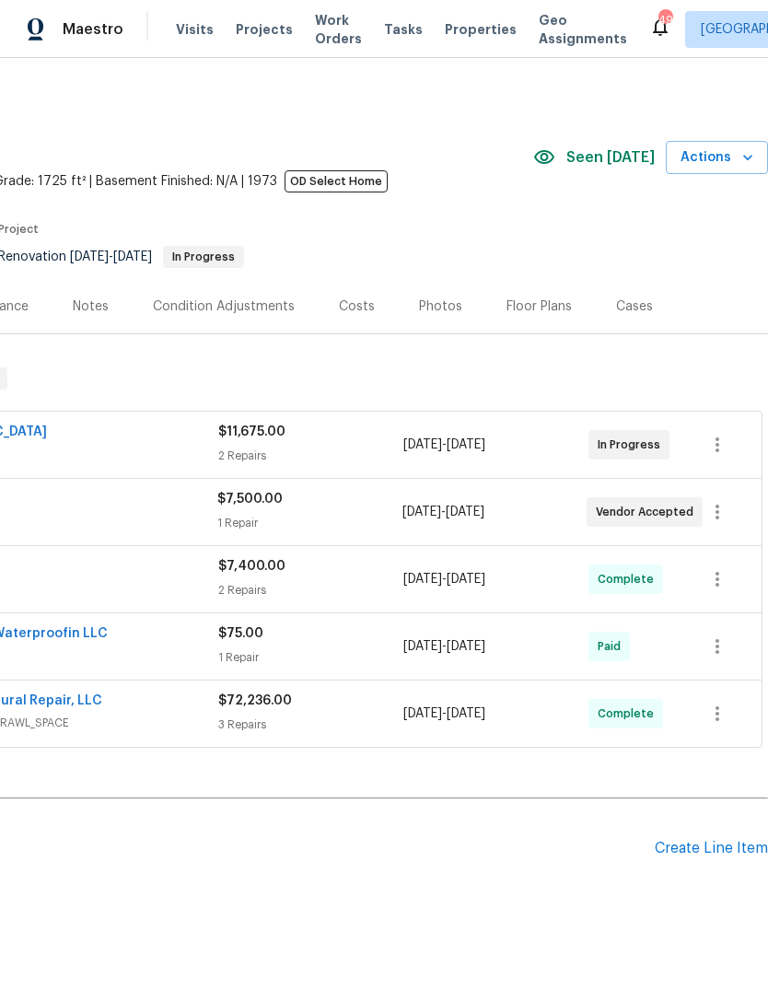
scroll to position [0, 273]
